Goal: Information Seeking & Learning: Check status

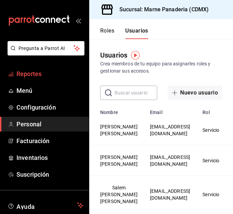
click at [27, 76] on span "Reportes" at bounding box center [49, 73] width 67 height 9
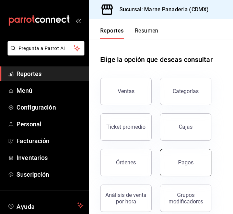
click at [181, 156] on button "Pagos" at bounding box center [185, 162] width 51 height 27
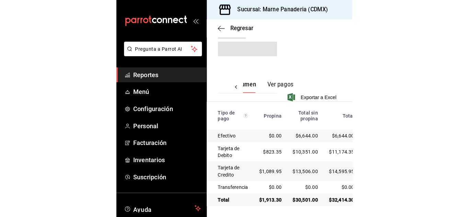
scroll to position [0, 17]
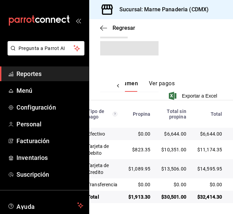
click at [196, 64] on div "Ver resumen Ver pagos Exportar a Excel" at bounding box center [161, 86] width 144 height 45
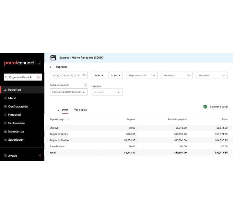
scroll to position [0, 0]
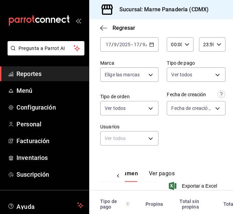
click at [100, 27] on div "Regresar" at bounding box center [161, 27] width 144 height 17
click at [32, 73] on span "Reportes" at bounding box center [49, 73] width 67 height 9
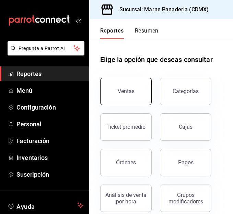
click at [126, 92] on div "Ventas" at bounding box center [126, 91] width 17 height 7
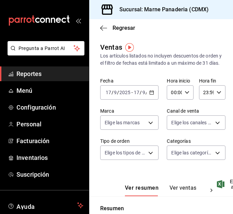
click at [146, 97] on div "[DATE] [DATE] - [DATE] [DATE]" at bounding box center [129, 92] width 58 height 14
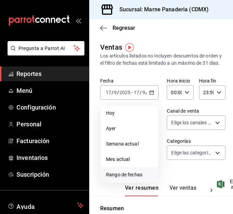
click at [125, 179] on span "Rango de fechas" at bounding box center [129, 175] width 47 height 7
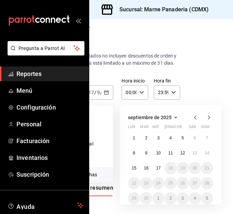
scroll to position [0, 46]
click at [133, 141] on abbr "1" at bounding box center [133, 138] width 2 height 5
click at [162, 175] on button "17" at bounding box center [158, 168] width 12 height 12
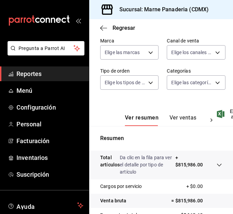
scroll to position [178, 0]
